Goal: Transaction & Acquisition: Subscribe to service/newsletter

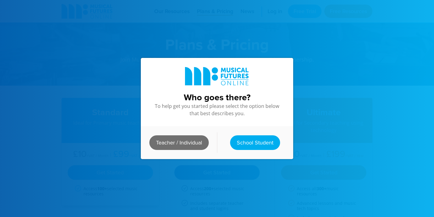
click at [182, 143] on link "Teacher / Individual" at bounding box center [178, 142] width 59 height 15
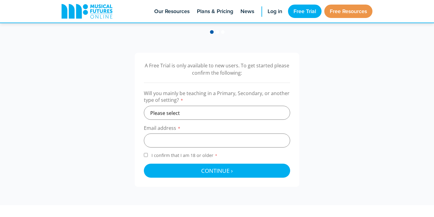
scroll to position [169, 0]
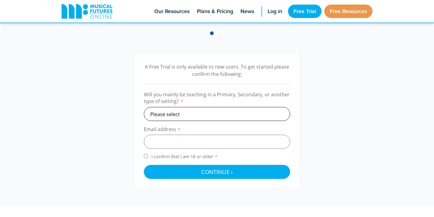
click at [177, 115] on select "Please select Primary Secondary Other" at bounding box center [217, 114] width 146 height 14
select select "secondary"
click at [144, 107] on select "Please select Primary Secondary Other" at bounding box center [217, 114] width 146 height 14
click at [175, 139] on input "email" at bounding box center [217, 142] width 146 height 14
type input "courtney.sturgill@shelby.kyschools.us"
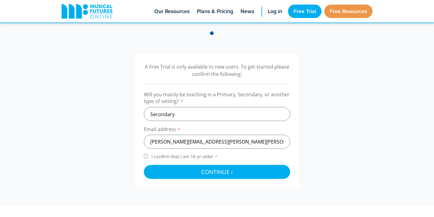
click at [144, 156] on input "I confirm that I am 18 or older *" at bounding box center [146, 156] width 4 height 4
checkbox input "true"
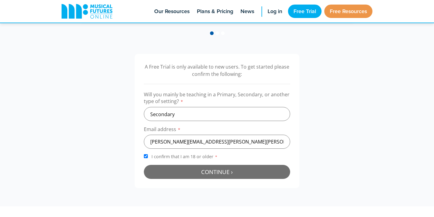
click at [164, 172] on button "Continue › Checking your details..." at bounding box center [217, 172] width 146 height 14
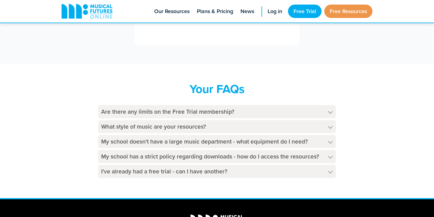
scroll to position [271, 0]
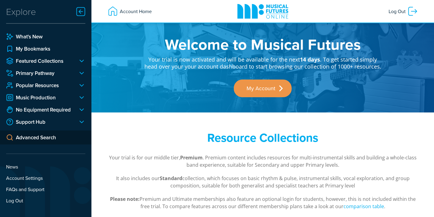
click at [20, 16] on div "Explore" at bounding box center [21, 11] width 30 height 12
click at [79, 98] on div at bounding box center [79, 97] width 12 height 7
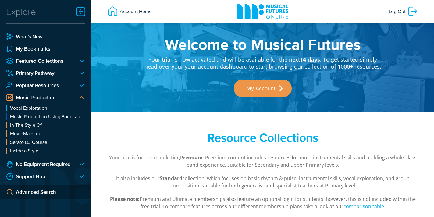
click at [79, 98] on div at bounding box center [79, 97] width 12 height 7
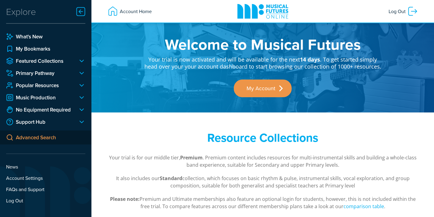
click at [49, 139] on link "Advanced Search" at bounding box center [45, 137] width 91 height 14
